Goal: Task Accomplishment & Management: Manage account settings

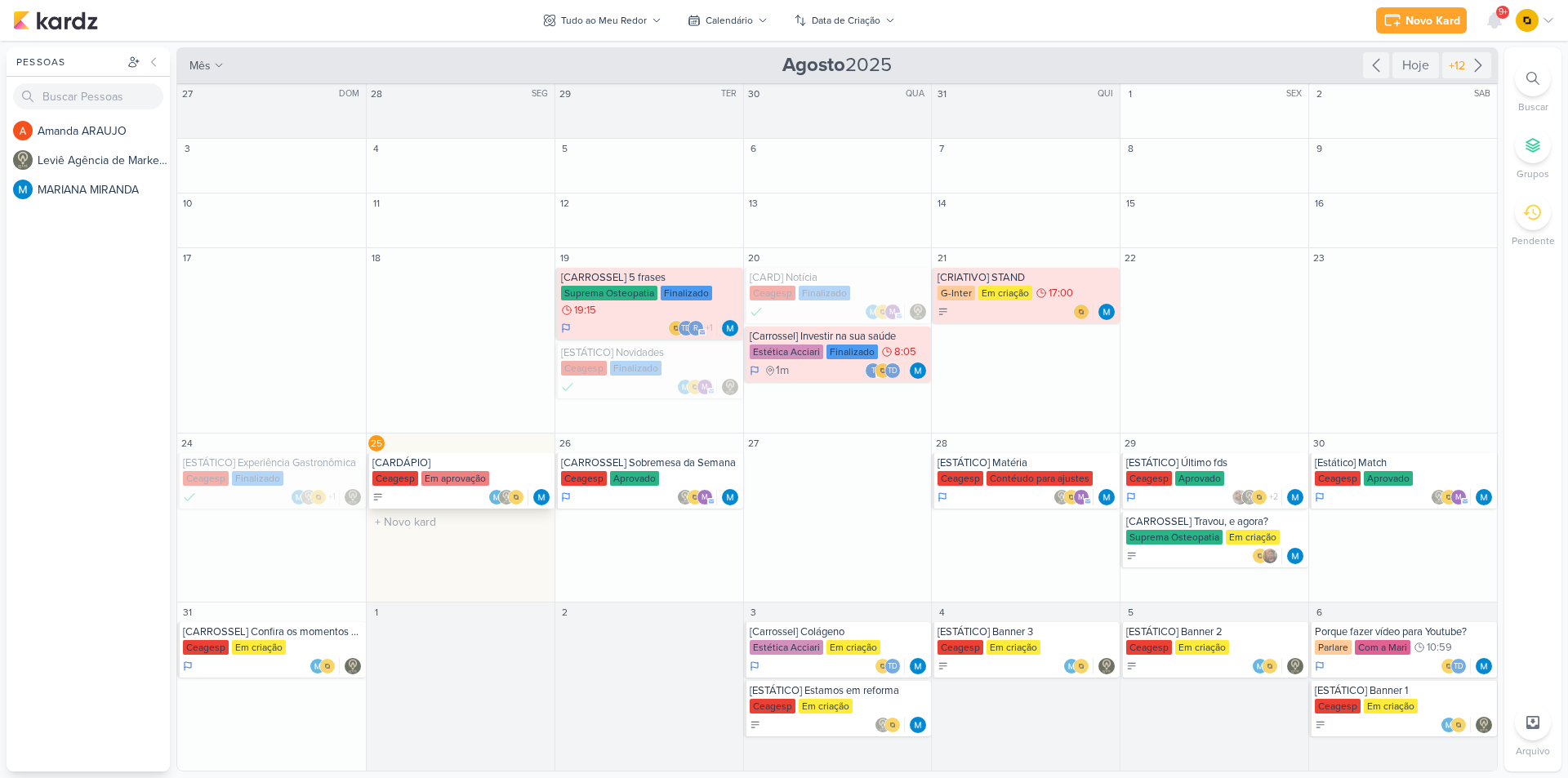
click at [461, 472] on div "Em aprovação" at bounding box center [455, 478] width 68 height 15
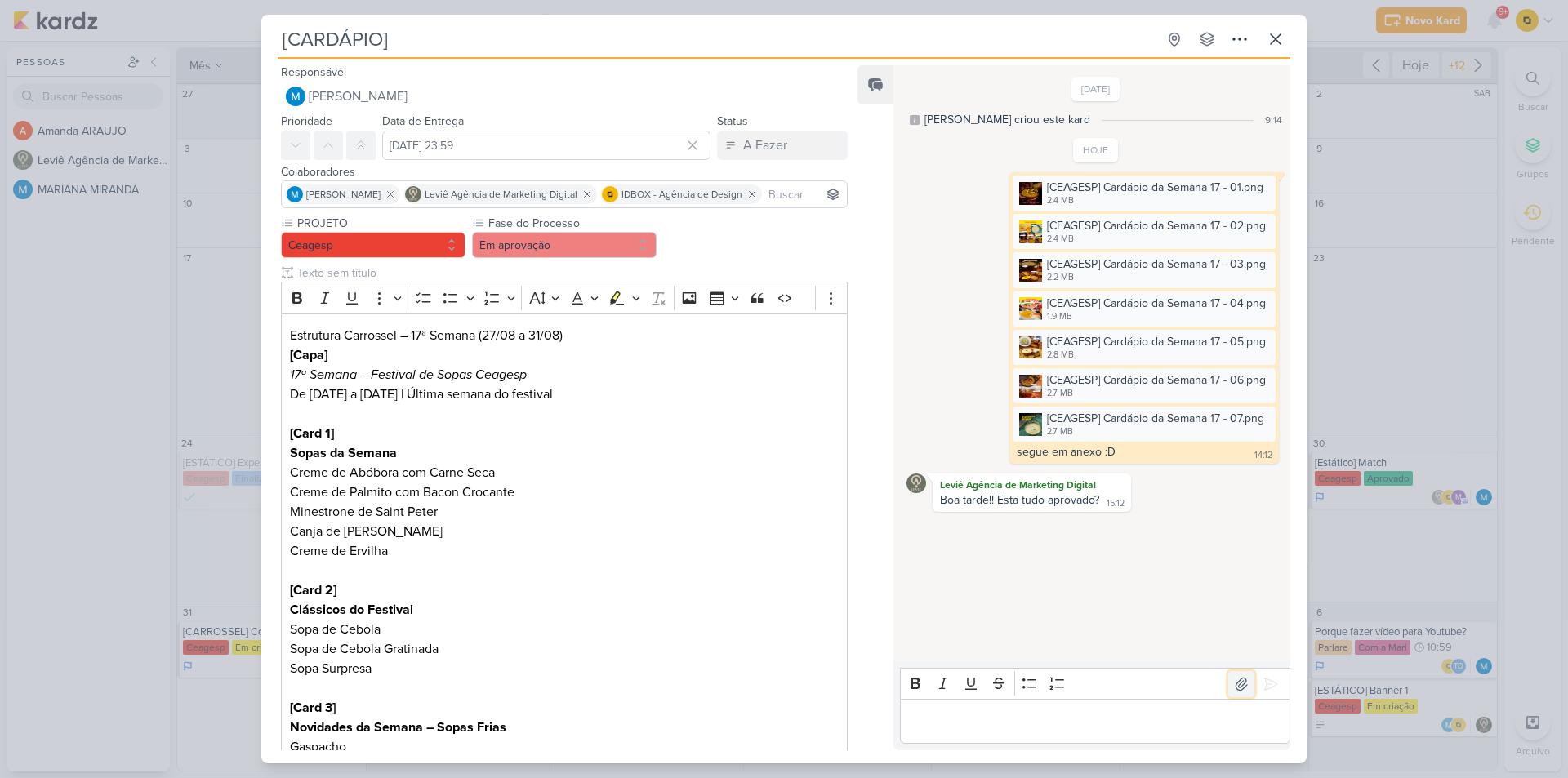
click at [1236, 687] on icon at bounding box center [1241, 684] width 16 height 16
click at [1273, 690] on button at bounding box center [1271, 684] width 26 height 26
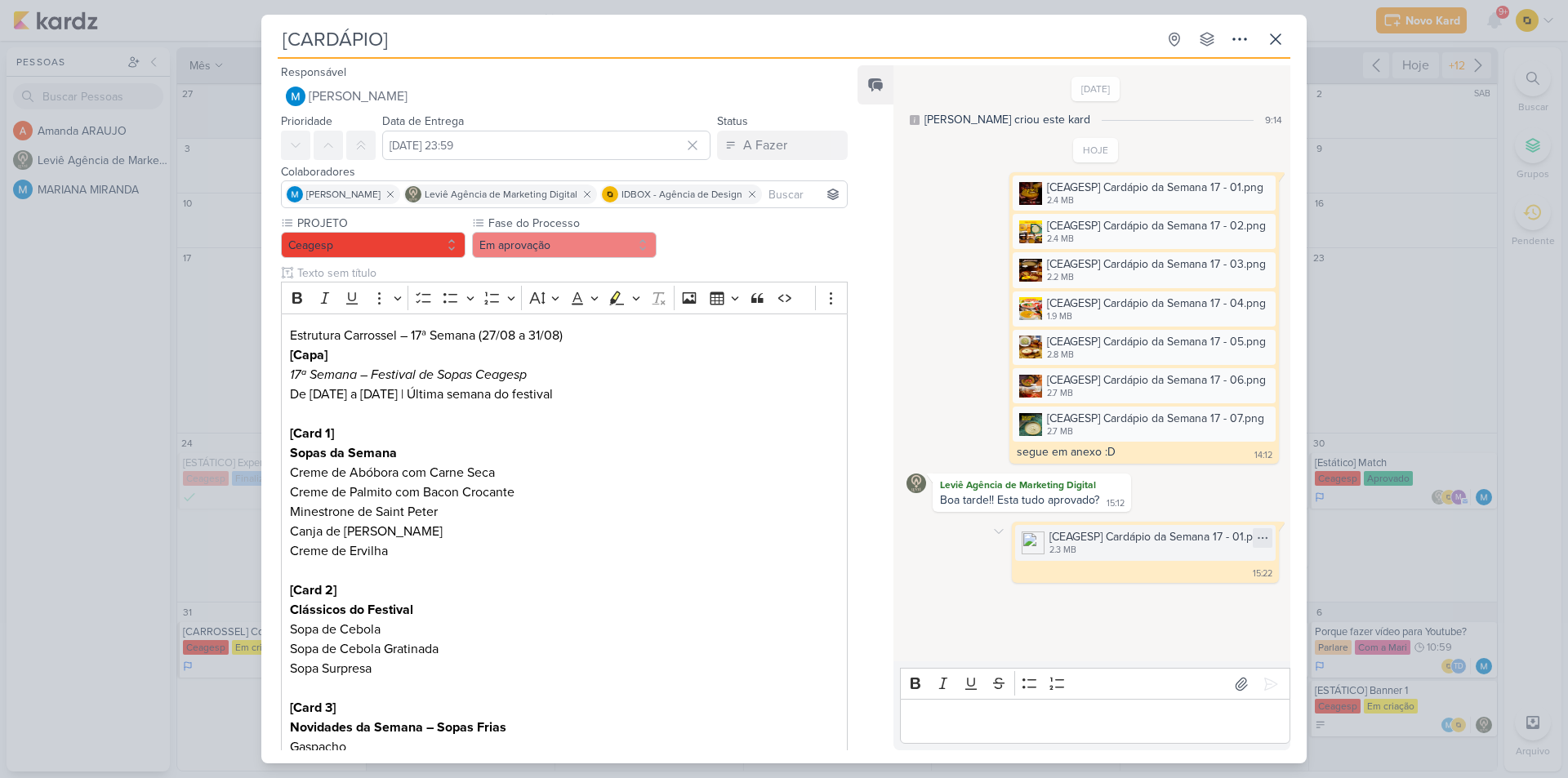
click at [1260, 540] on icon at bounding box center [1263, 538] width 13 height 13
click at [997, 530] on icon at bounding box center [999, 532] width 13 height 13
click at [1008, 555] on button "Deletar" at bounding box center [1034, 560] width 89 height 27
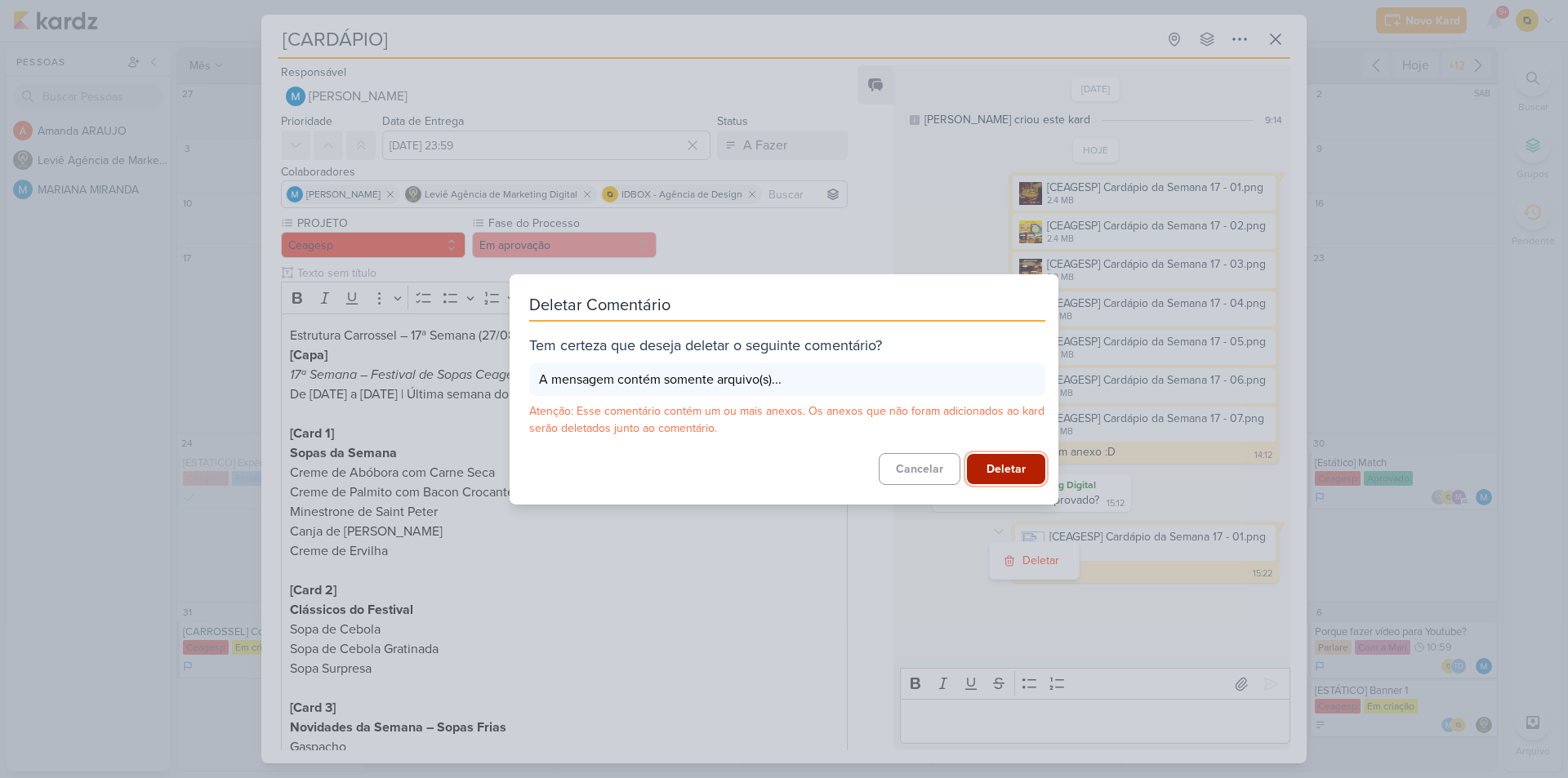
click at [1020, 465] on button "Deletar" at bounding box center [1006, 469] width 78 height 30
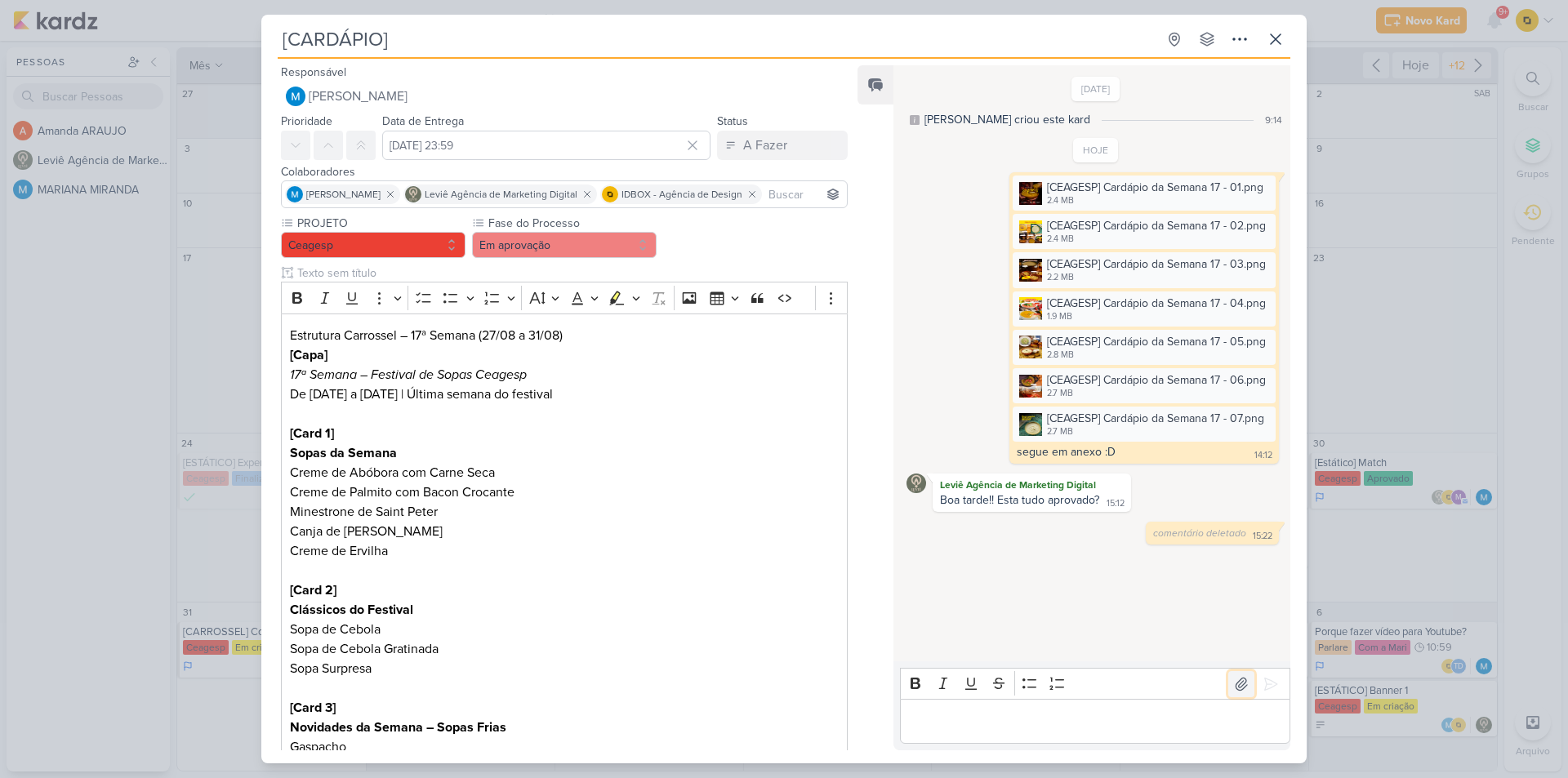
click at [1233, 683] on icon at bounding box center [1241, 684] width 16 height 16
click at [1233, 684] on icon at bounding box center [1241, 684] width 16 height 16
click at [1038, 716] on p "Editor editing area: main" at bounding box center [1094, 721] width 374 height 20
click at [1228, 679] on button at bounding box center [1241, 684] width 26 height 26
click at [1049, 580] on div "11/8/25 MARIANA criou este kard 9:14 HOJE" at bounding box center [1090, 364] width 395 height 594
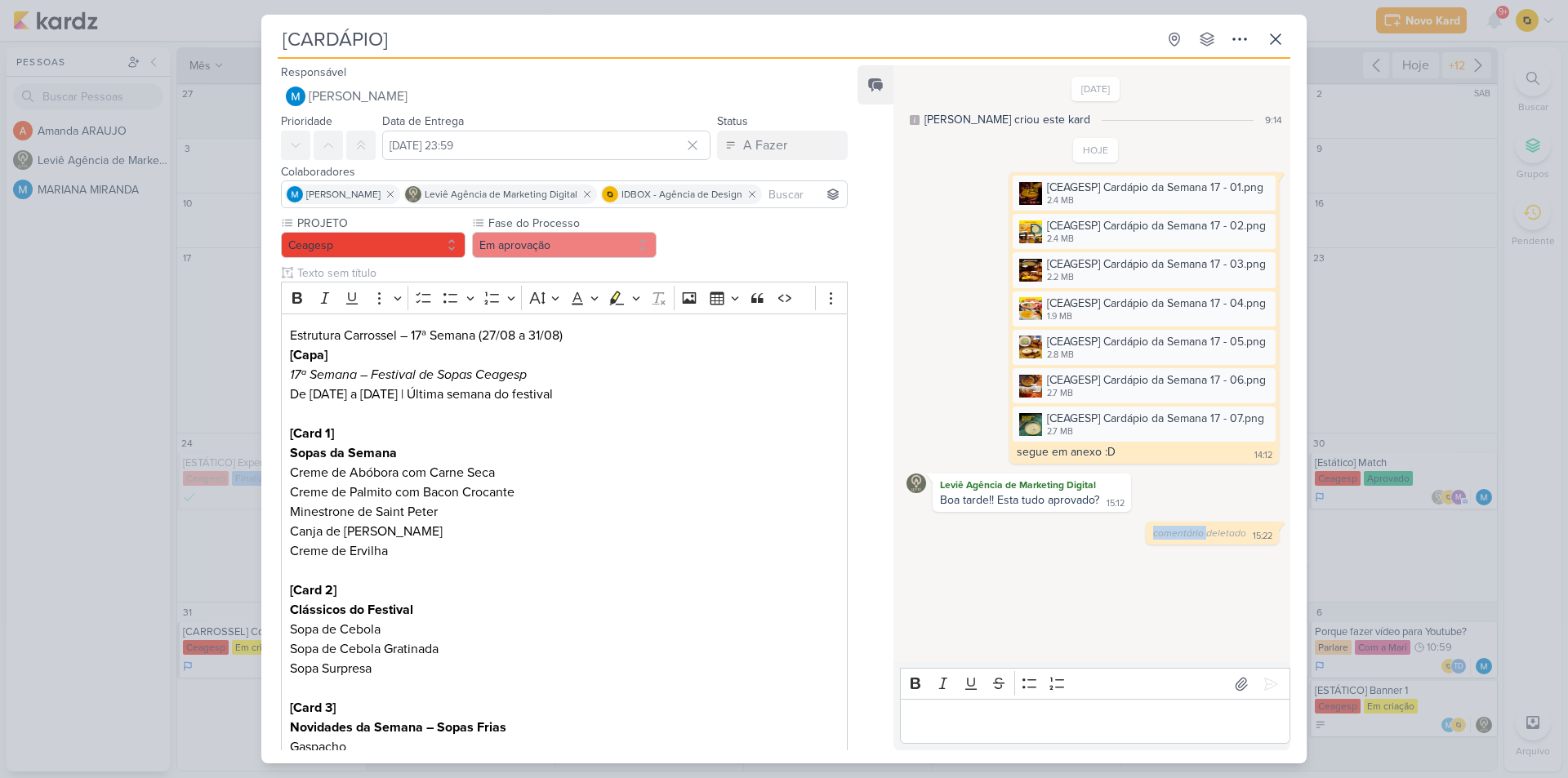
click at [1049, 580] on div "11/8/25 MARIANA criou este kard 9:14 HOJE" at bounding box center [1090, 364] width 395 height 594
click at [1066, 568] on div "11/8/25 MARIANA criou este kard 9:14 HOJE" at bounding box center [1090, 364] width 395 height 594
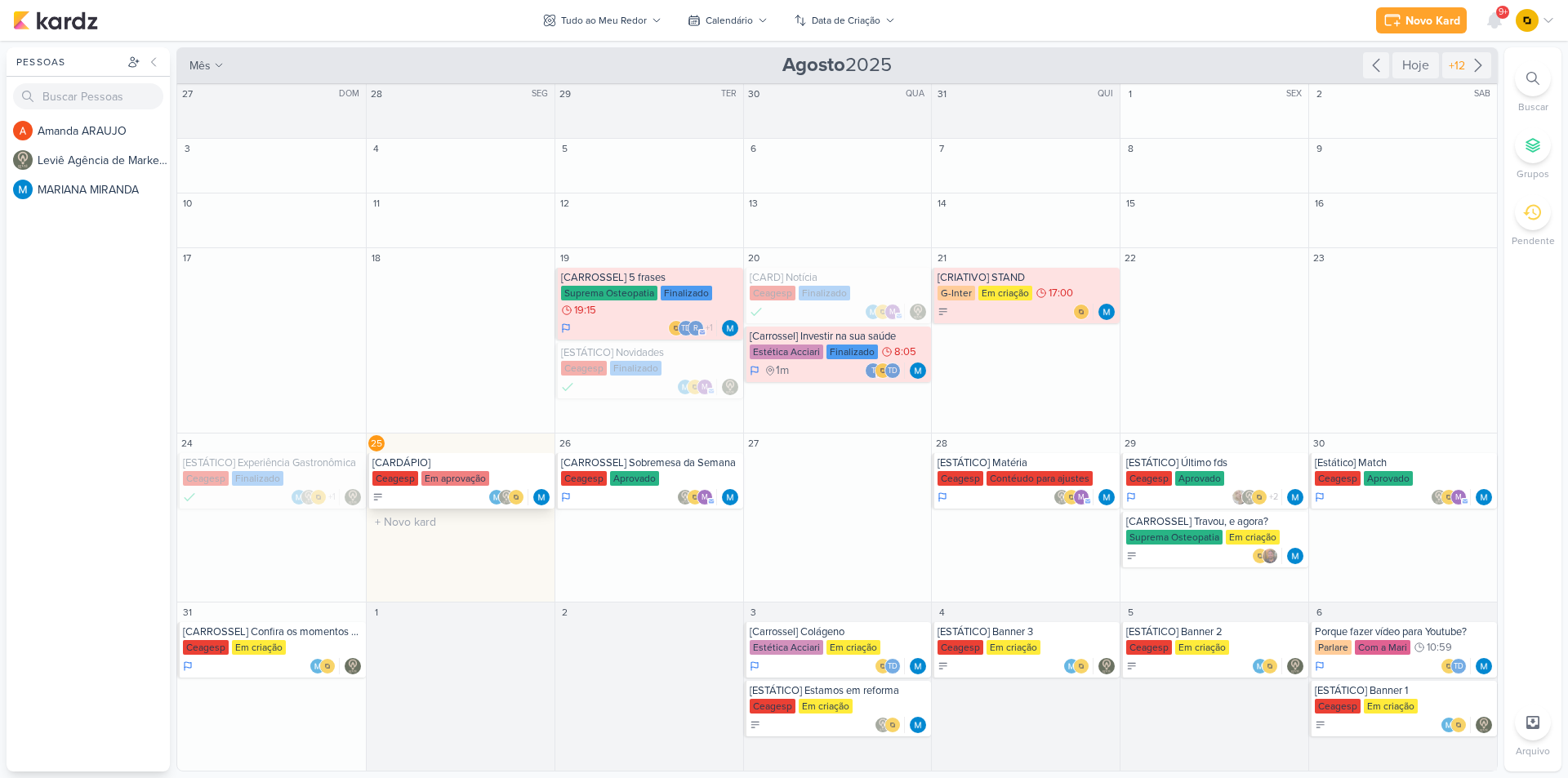
click at [455, 470] on div "[CARDÁPIO] [GEOGRAPHIC_DATA] Em aprovação" at bounding box center [461, 481] width 188 height 56
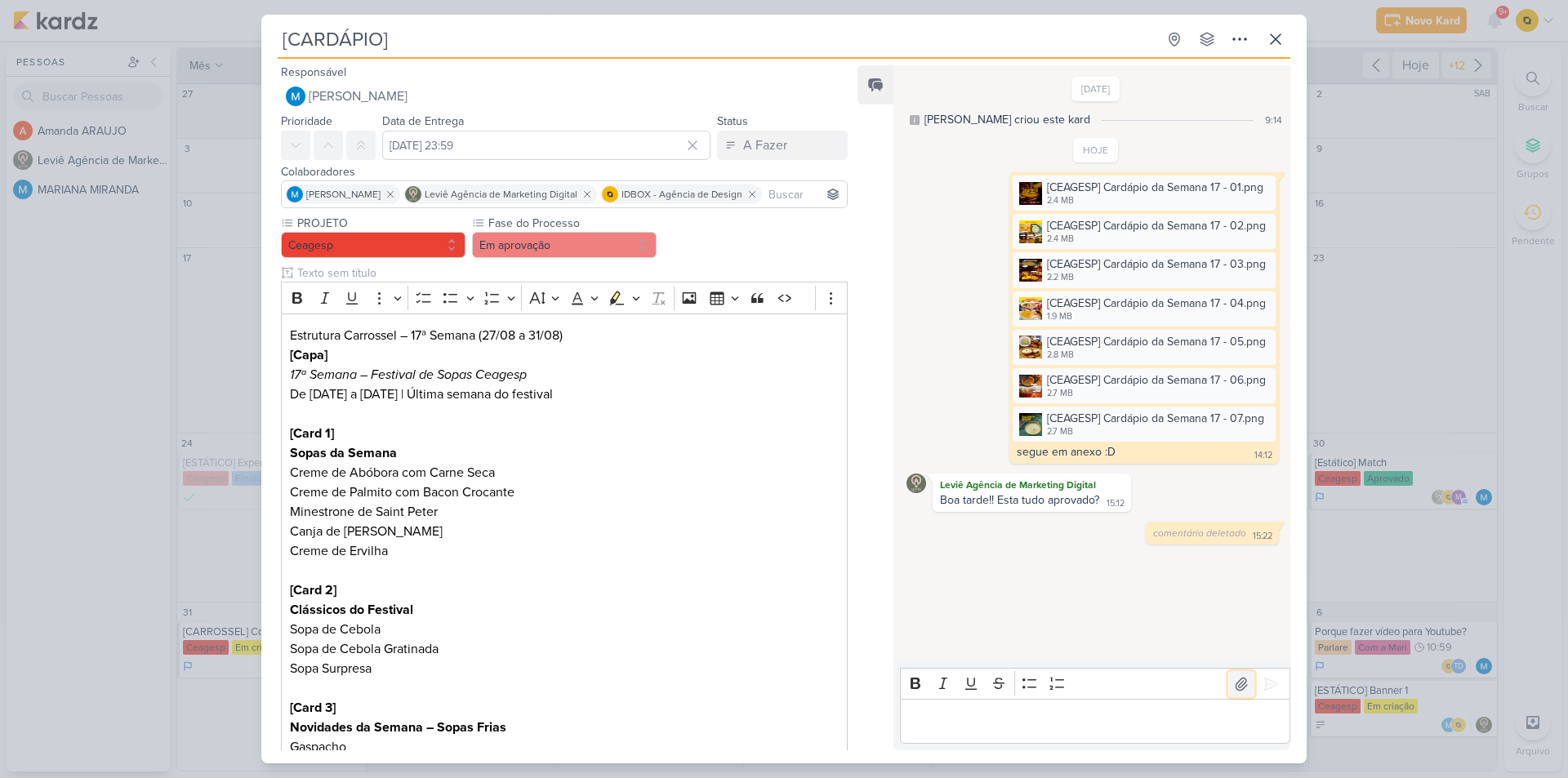
click at [1233, 680] on icon at bounding box center [1241, 684] width 16 height 16
click at [1265, 687] on icon at bounding box center [1271, 684] width 16 height 16
click at [1236, 680] on icon at bounding box center [1241, 684] width 16 height 16
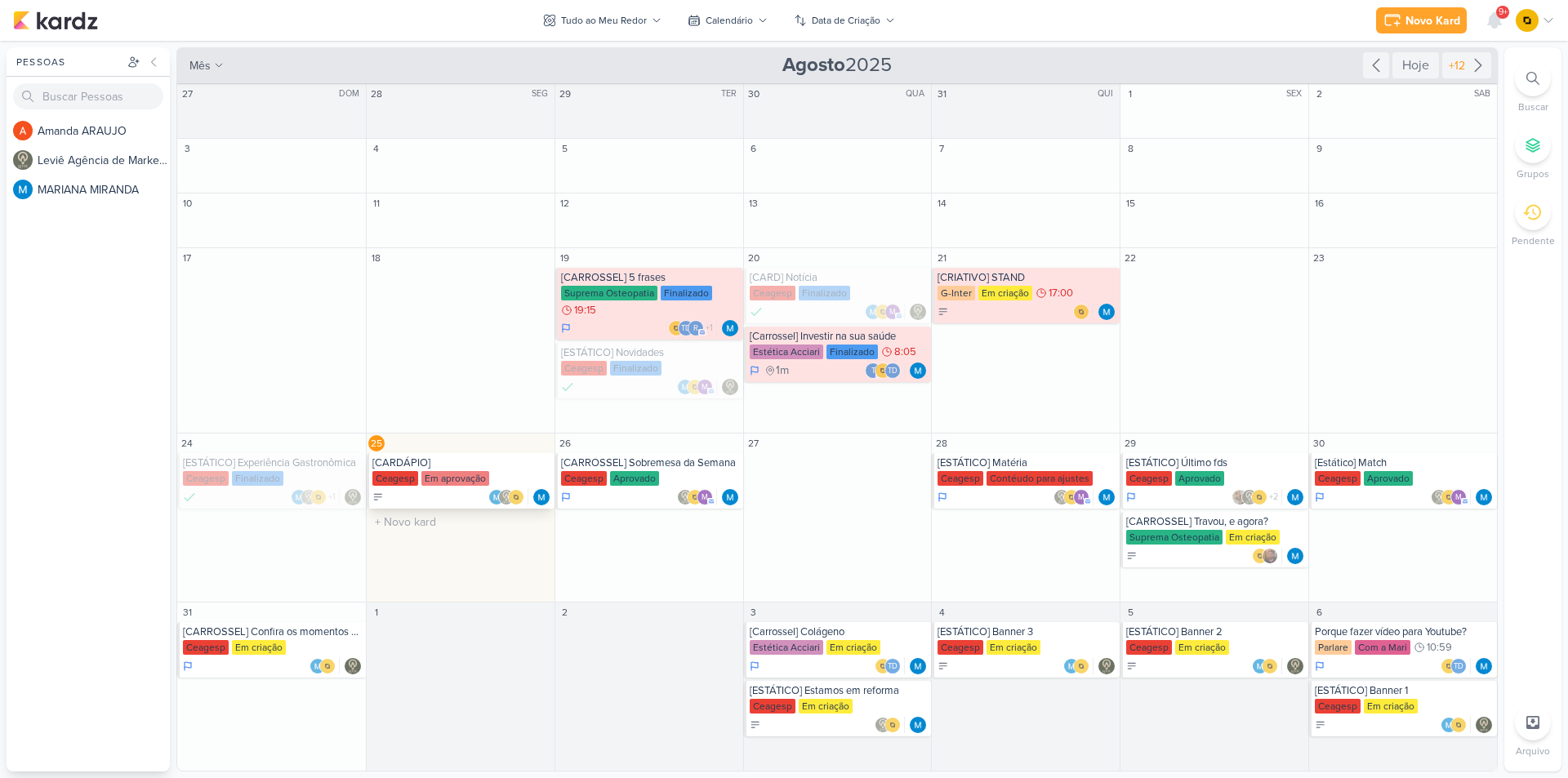
click at [434, 453] on div "[CARDÁPIO] [GEOGRAPHIC_DATA] Em aprovação" at bounding box center [461, 481] width 188 height 56
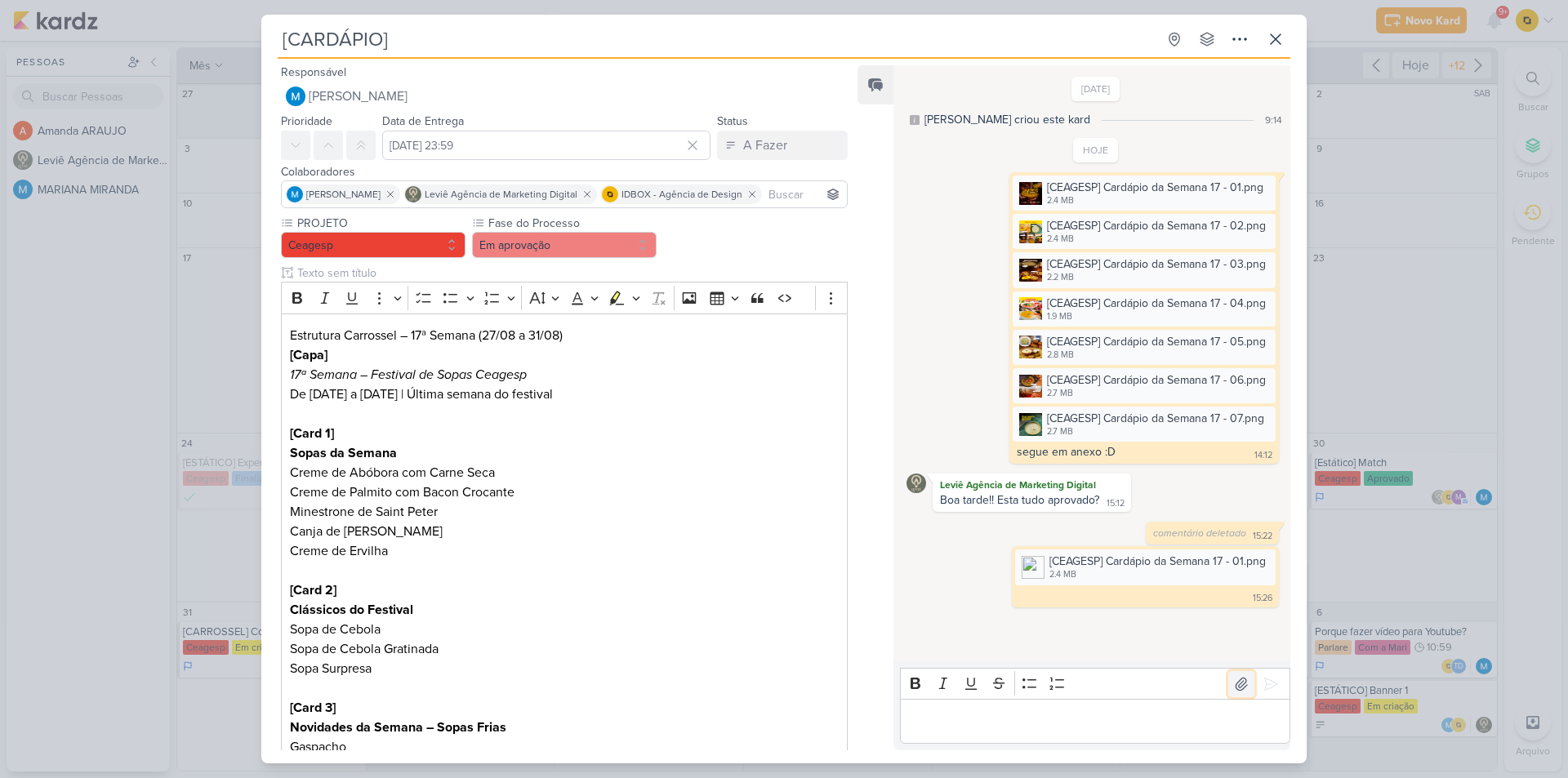
click at [1236, 689] on icon at bounding box center [1241, 684] width 11 height 12
click at [1266, 686] on icon at bounding box center [1271, 684] width 16 height 16
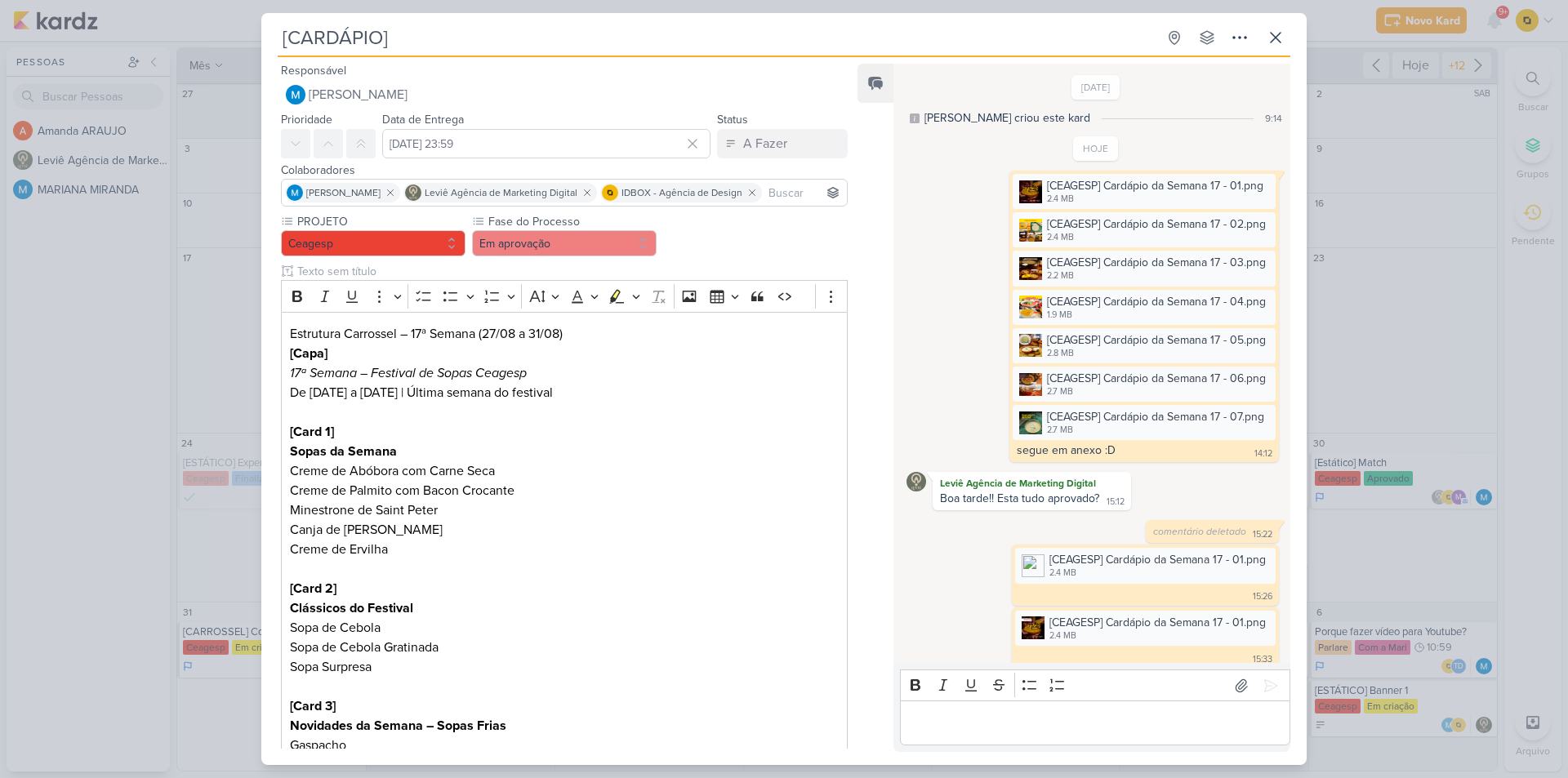
scroll to position [11, 0]
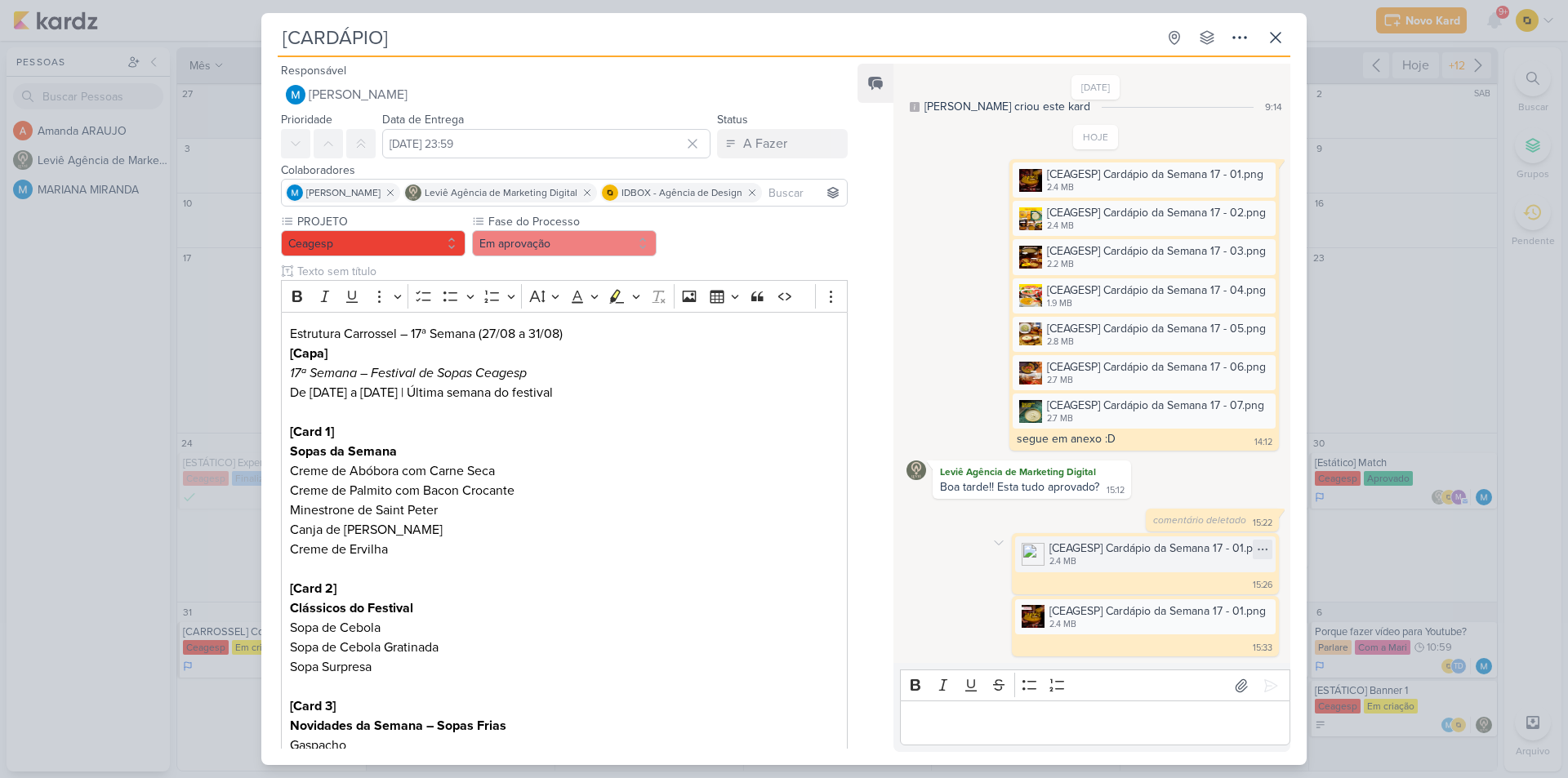
click at [1258, 551] on icon at bounding box center [1263, 549] width 13 height 13
drag, startPoint x: 1240, startPoint y: 603, endPoint x: 952, endPoint y: 548, distance: 293.2
click at [952, 548] on div "[CEAGESP] Cardápio da Semana 17 - 01.png 2.4 MB Adicionar ao Kard [GEOGRAPHIC_D…" at bounding box center [1096, 564] width 379 height 61
click at [993, 542] on icon at bounding box center [999, 543] width 13 height 13
click at [1034, 577] on div "Deletar" at bounding box center [1040, 571] width 37 height 17
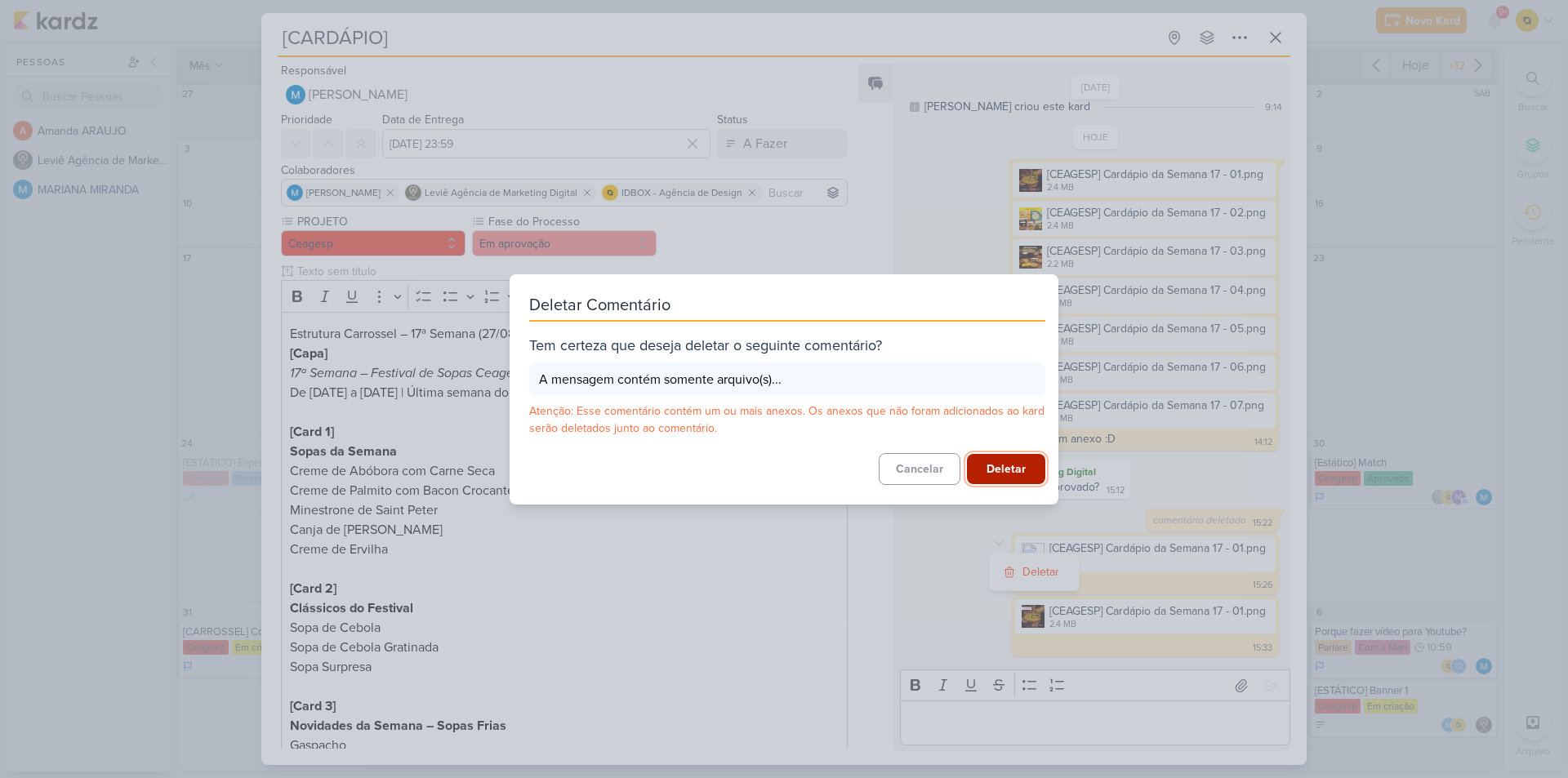
click at [1004, 465] on button "Deletar" at bounding box center [1006, 469] width 78 height 30
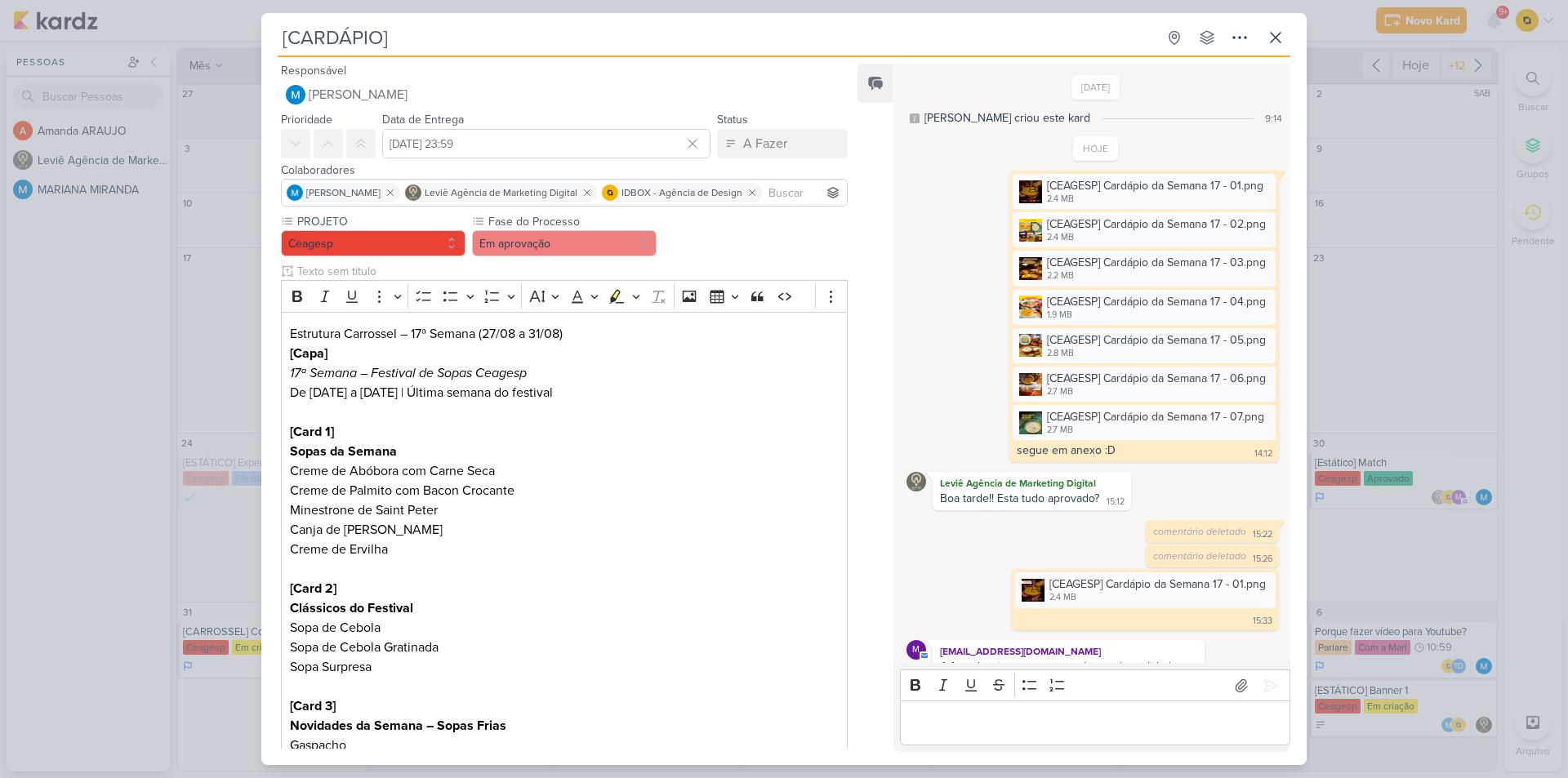
scroll to position [46, 0]
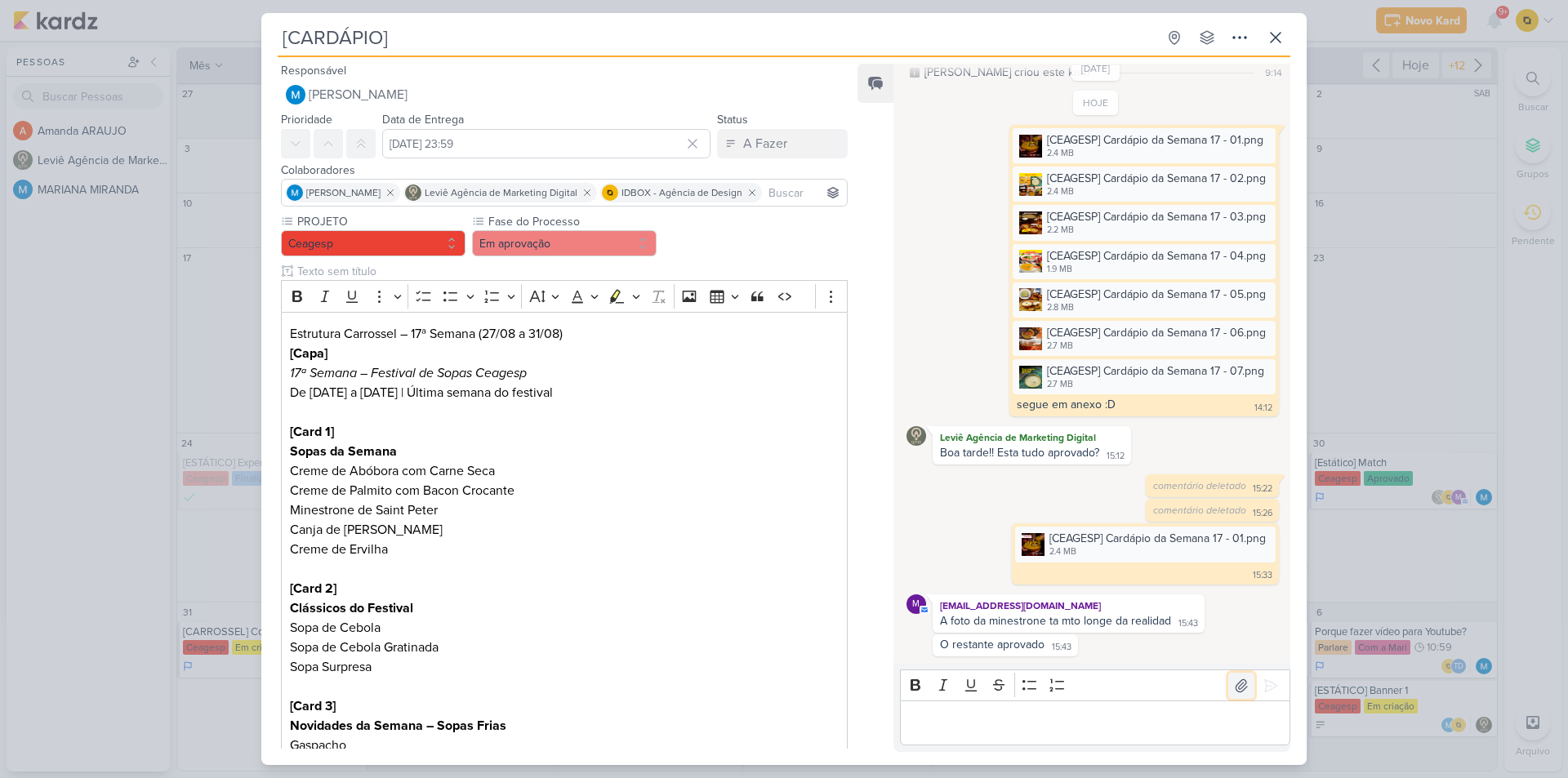
click at [1233, 686] on icon at bounding box center [1241, 686] width 16 height 16
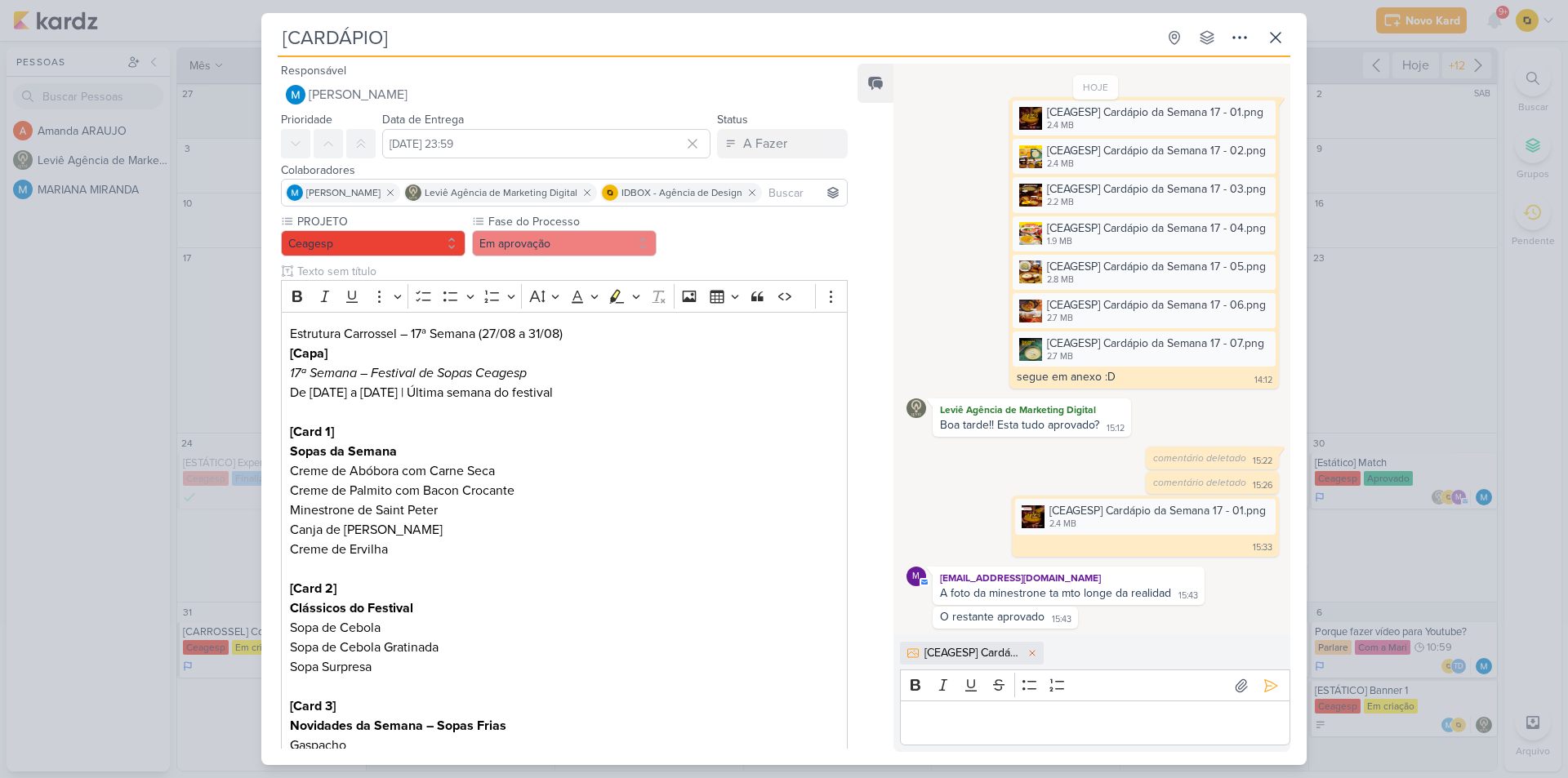
click at [1026, 723] on p "Editor editing area: main" at bounding box center [1094, 723] width 374 height 20
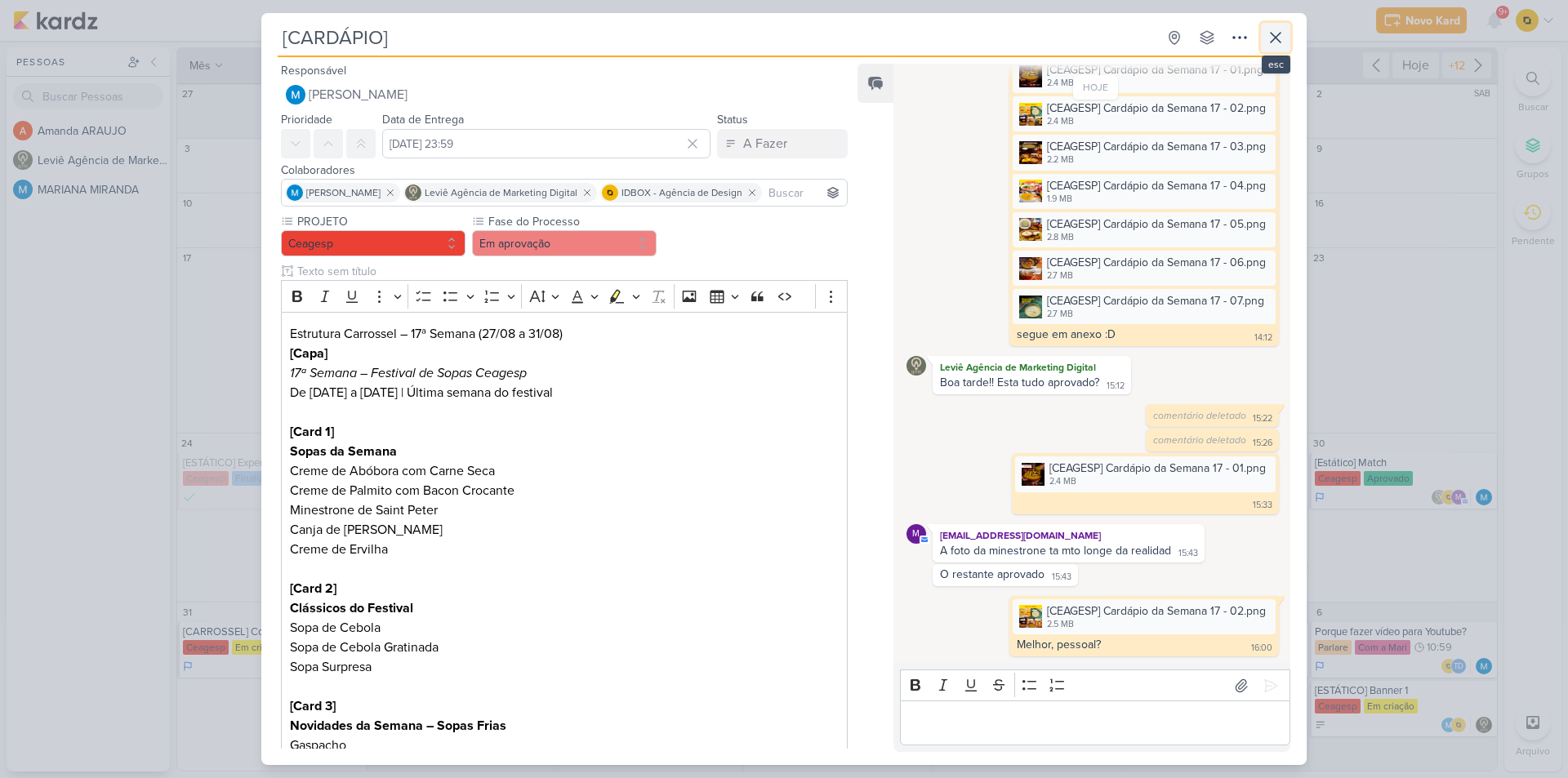
click at [1272, 44] on icon at bounding box center [1276, 38] width 20 height 20
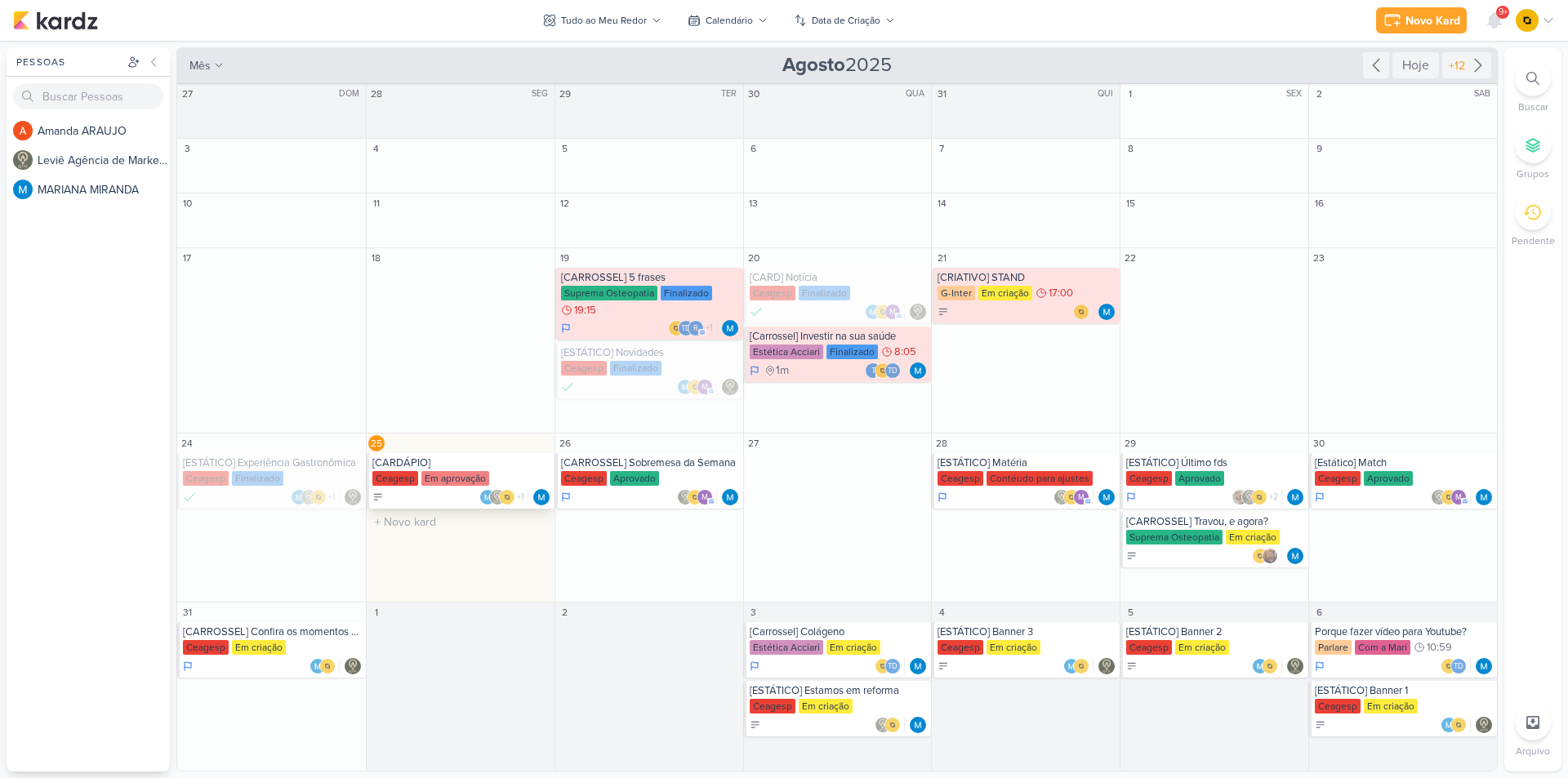
click at [442, 463] on div "[CARDÁPIO]" at bounding box center [462, 463] width 179 height 13
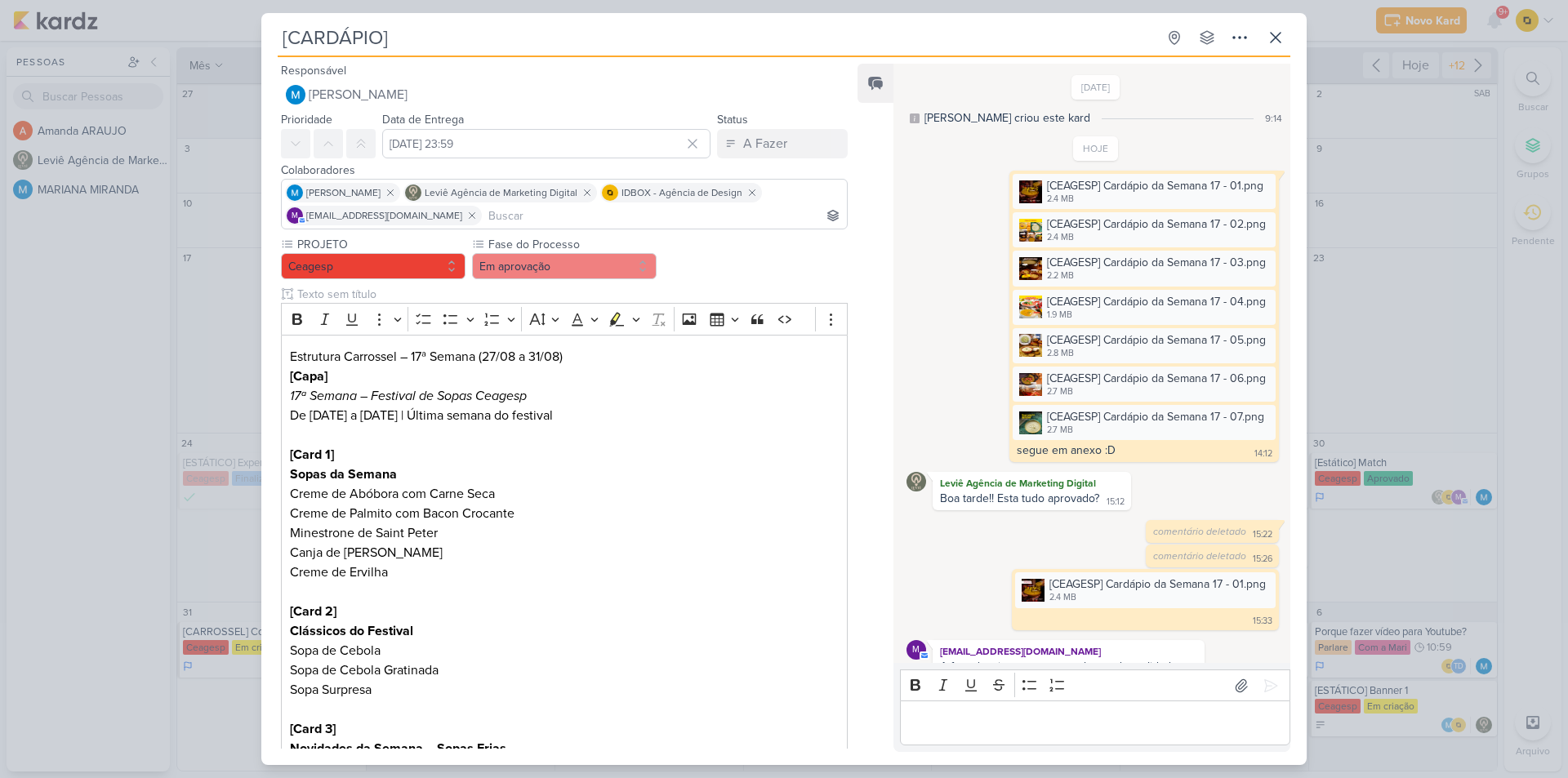
scroll to position [216, 0]
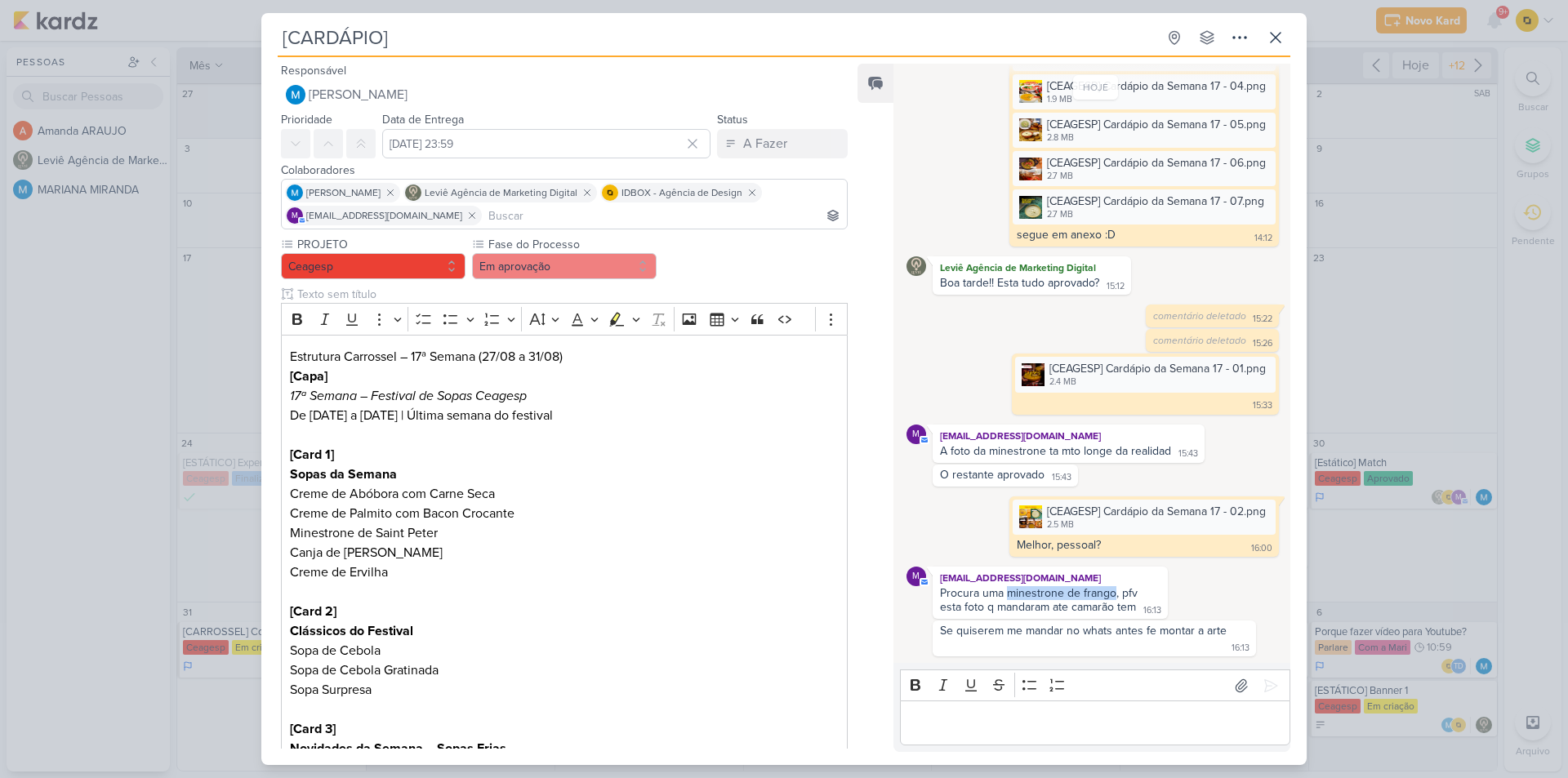
drag, startPoint x: 1006, startPoint y: 589, endPoint x: 1112, endPoint y: 595, distance: 106.2
click at [1112, 595] on div "Procura uma minestrone de frango, pfv" at bounding box center [1050, 593] width 221 height 14
copy div "minestrone de frango"
